Goal: Information Seeking & Learning: Learn about a topic

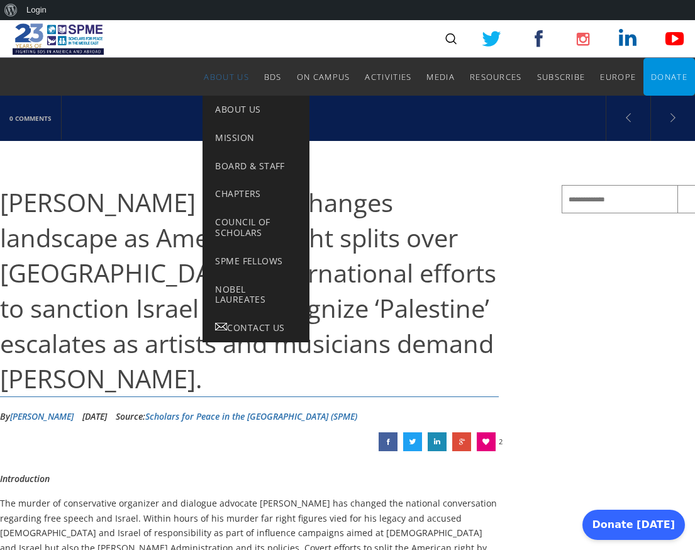
click at [224, 83] on link "About Us" at bounding box center [226, 77] width 45 height 38
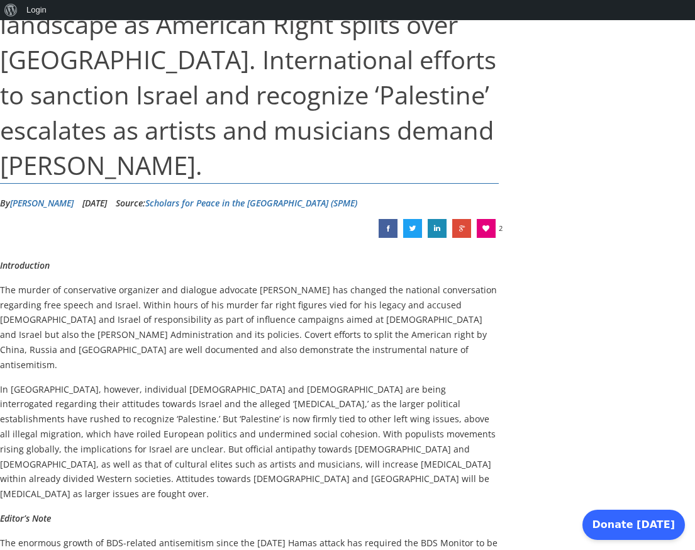
scroll to position [215, 0]
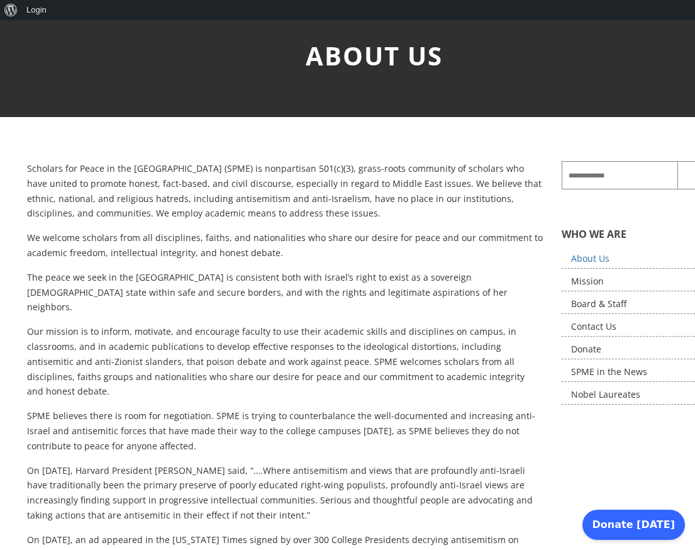
scroll to position [79, 0]
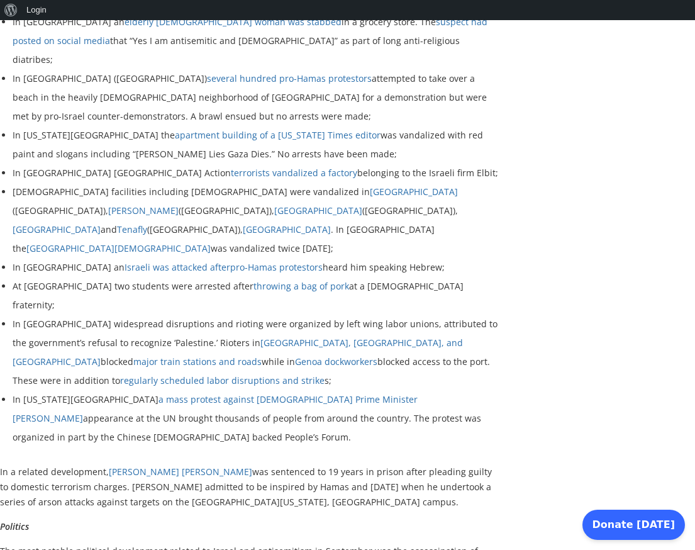
scroll to position [980, 0]
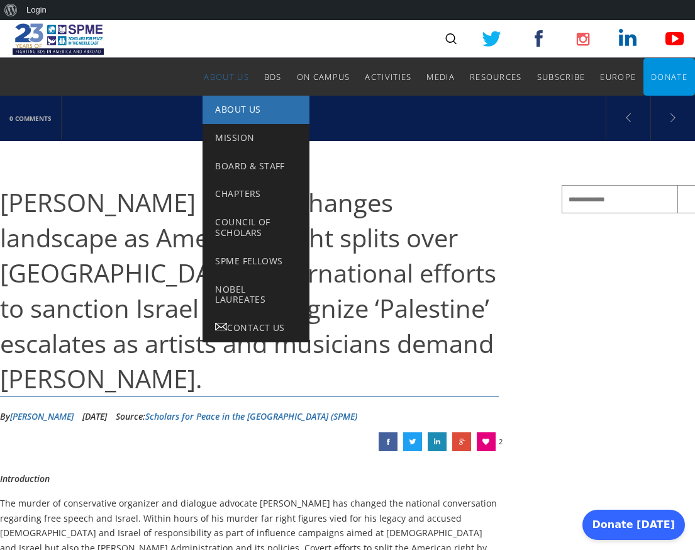
click at [232, 111] on span "About Us" at bounding box center [237, 109] width 45 height 12
